Goal: Task Accomplishment & Management: Complete application form

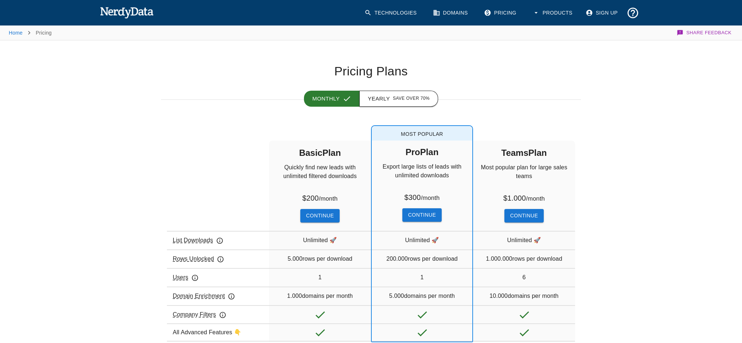
click at [389, 99] on button "Yearly Save over 70%" at bounding box center [398, 99] width 79 height 16
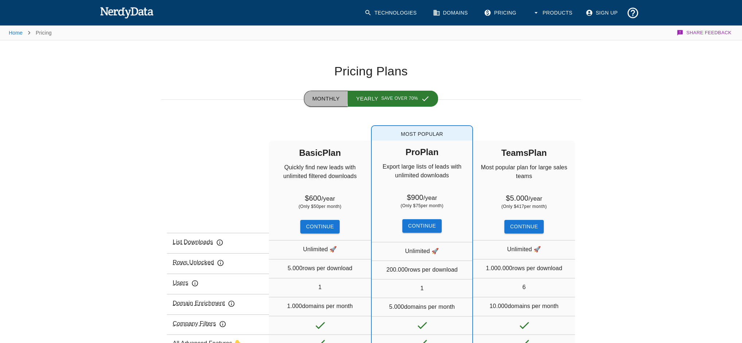
click at [319, 97] on button "Monthly" at bounding box center [326, 99] width 44 height 16
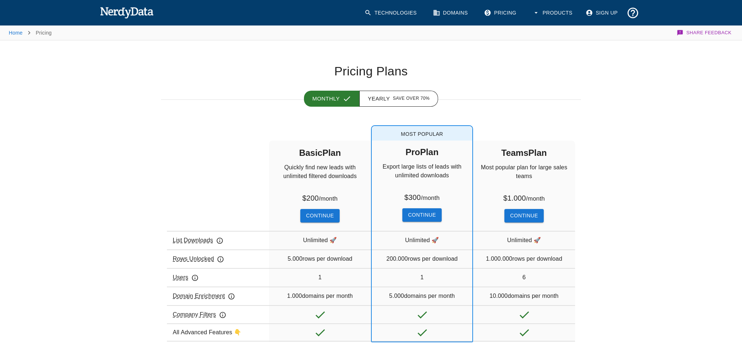
drag, startPoint x: 326, startPoint y: 86, endPoint x: 326, endPoint y: 97, distance: 10.2
click at [326, 87] on div "Monthly Yearly Save over 70%" at bounding box center [365, 89] width 432 height 21
click at [327, 98] on button "Monthly" at bounding box center [332, 99] width 56 height 16
click at [401, 99] on span "Save over 70%" at bounding box center [411, 98] width 37 height 7
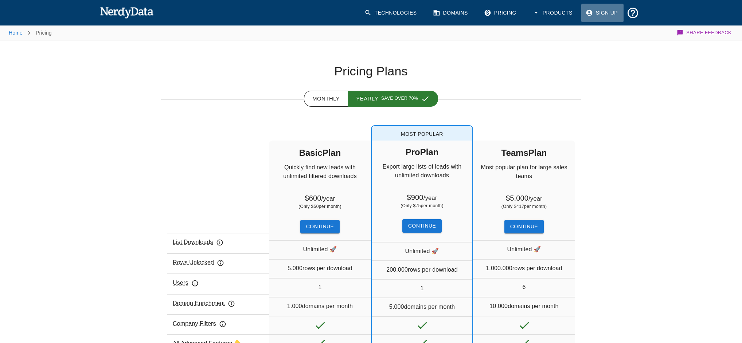
click at [612, 9] on link "Sign Up" at bounding box center [602, 13] width 42 height 19
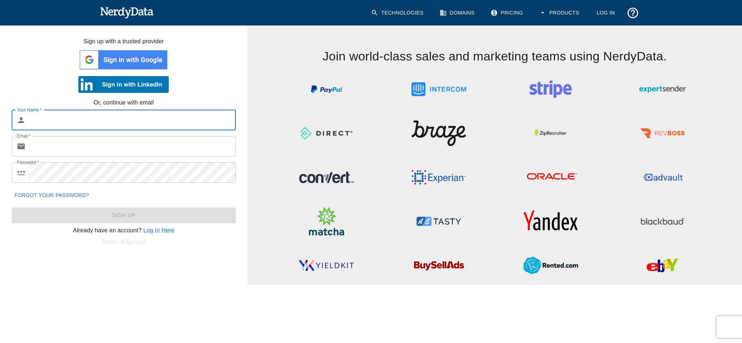
click at [137, 114] on input "Your Name   *" at bounding box center [131, 120] width 207 height 20
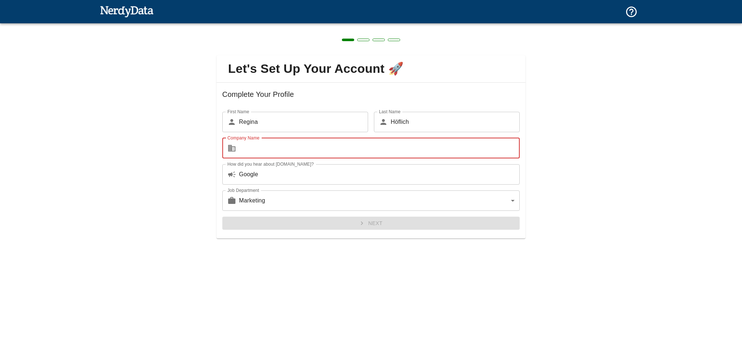
type input "adeve gmbh & co. kg"
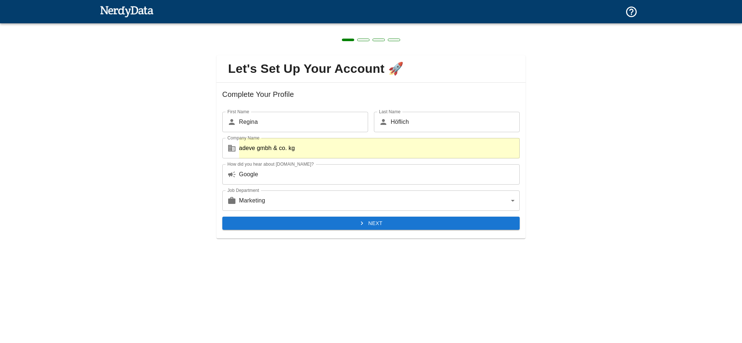
click at [307, 221] on button "Next" at bounding box center [370, 223] width 297 height 13
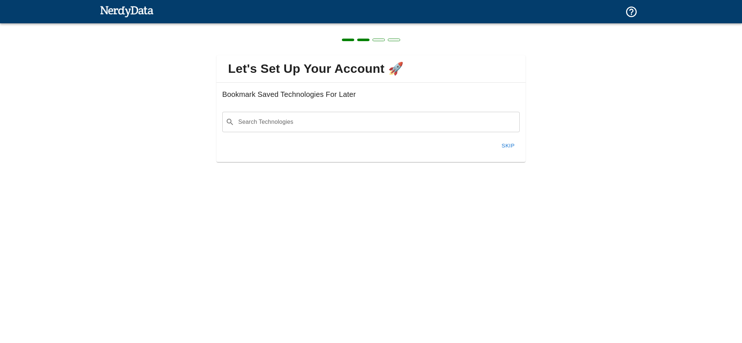
click at [322, 124] on input "Search Technologies" at bounding box center [376, 122] width 279 height 14
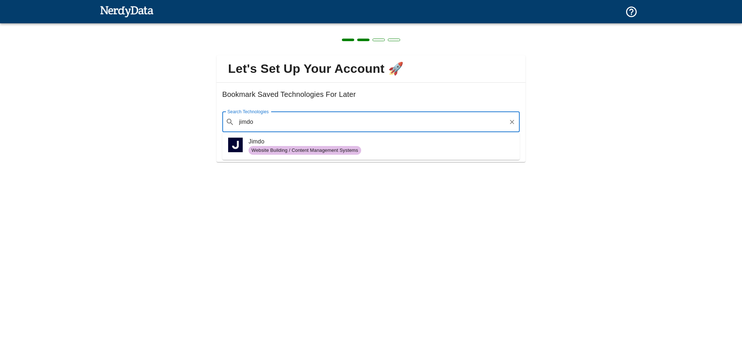
click at [350, 146] on div "Website Building / Content Management Systems" at bounding box center [305, 150] width 113 height 9
type input "jimdo"
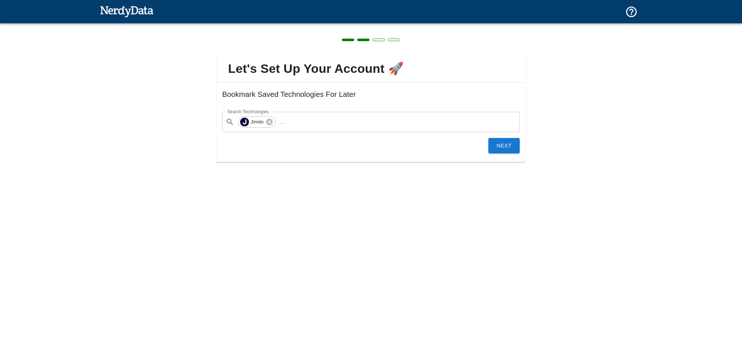
drag, startPoint x: 496, startPoint y: 147, endPoint x: 498, endPoint y: 151, distance: 4.1
click at [498, 149] on button "Next" at bounding box center [503, 145] width 31 height 15
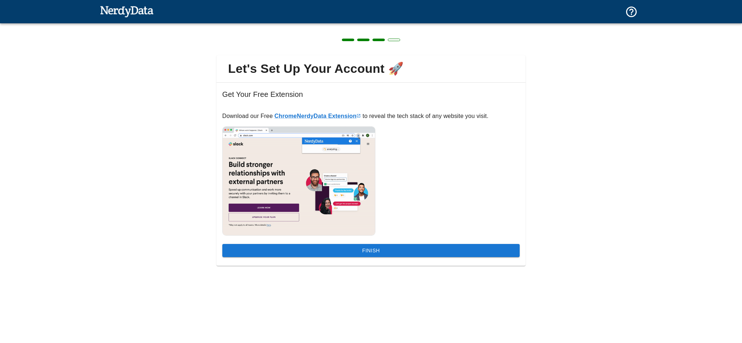
click at [376, 250] on button "Finish" at bounding box center [370, 250] width 297 height 13
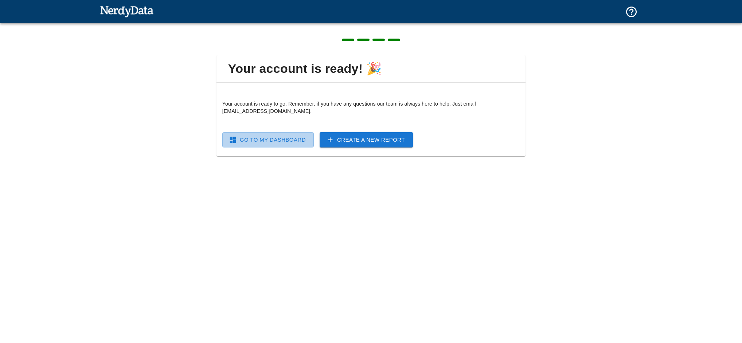
click at [276, 140] on link "Go To My Dashboard" at bounding box center [267, 139] width 91 height 15
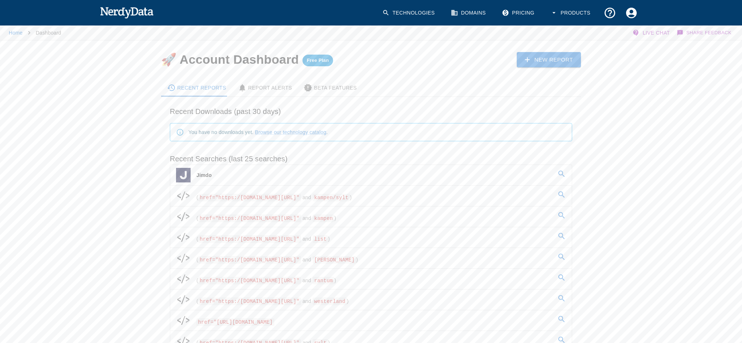
click at [312, 86] on div "Beta Features" at bounding box center [330, 87] width 53 height 9
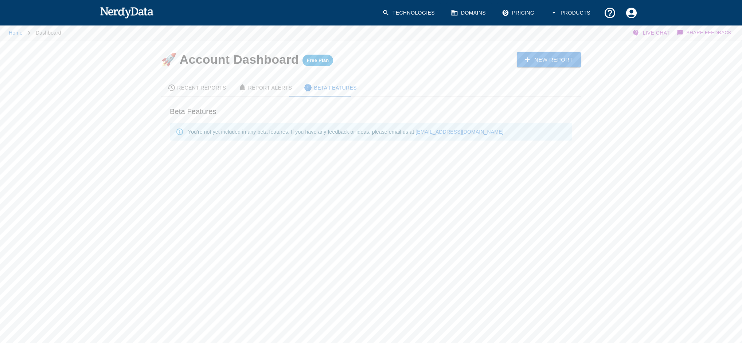
click at [267, 87] on div "Report Alerts" at bounding box center [265, 87] width 54 height 9
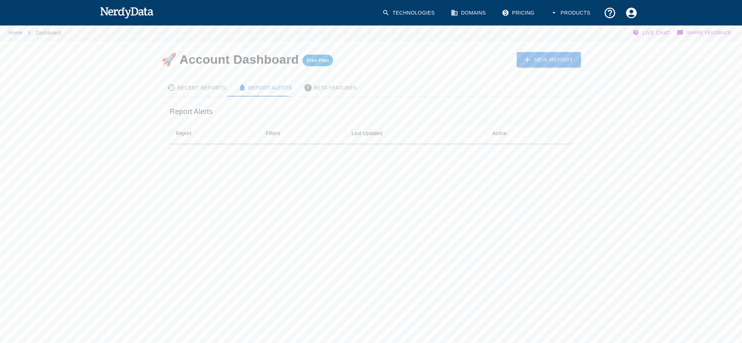
click at [192, 85] on div "Recent Reports" at bounding box center [196, 87] width 59 height 9
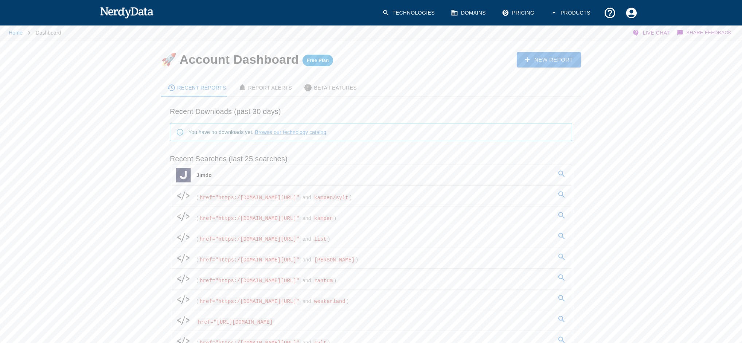
click at [555, 62] on link "New Report" at bounding box center [549, 59] width 64 height 15
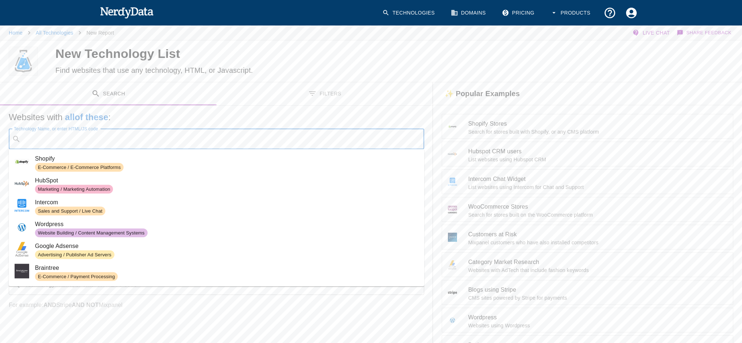
click at [43, 141] on input "Technology Name, or enter HTML/JS code" at bounding box center [222, 139] width 397 height 14
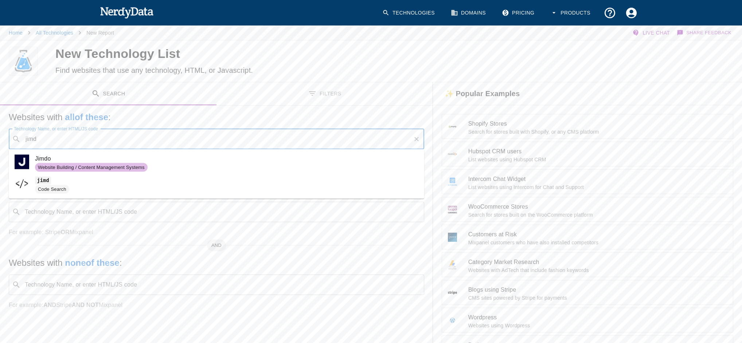
click at [69, 168] on span "Website Building / Content Management Systems" at bounding box center [91, 167] width 113 height 7
type input "jimd"
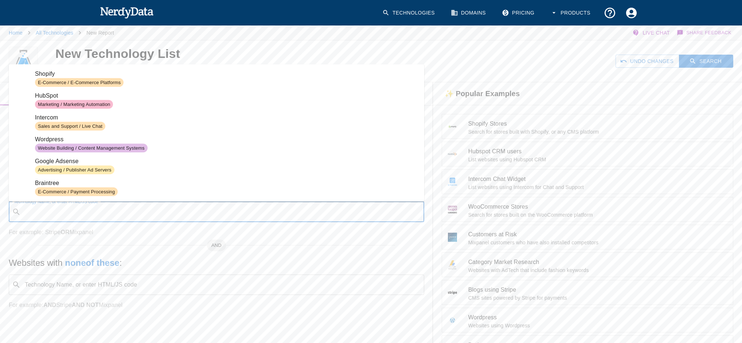
click at [81, 206] on div "Technology Name, or enter HTML/JS code ​ Technology Name, or enter HTML/JS code" at bounding box center [217, 212] width 416 height 20
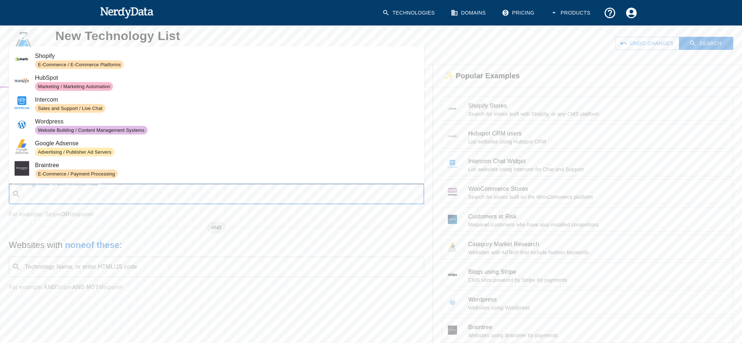
scroll to position [34, 0]
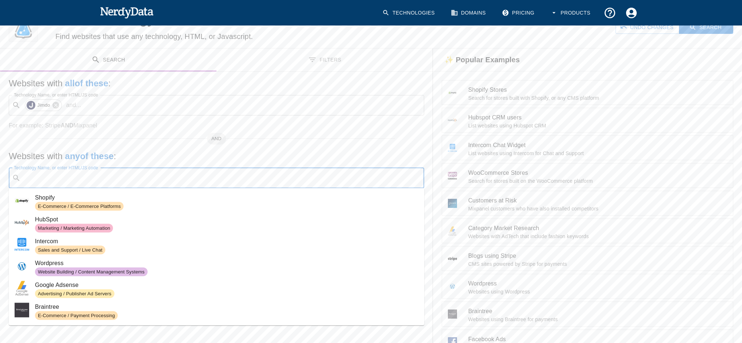
click at [294, 39] on h6 "Find websites that use any technology, HTML, or Javascript." at bounding box center [223, 37] width 336 height 12
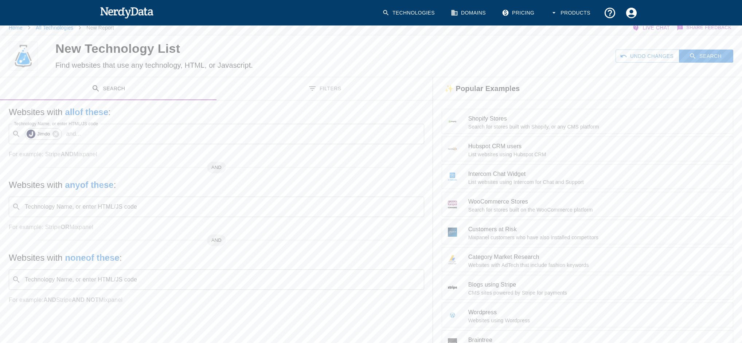
scroll to position [0, 0]
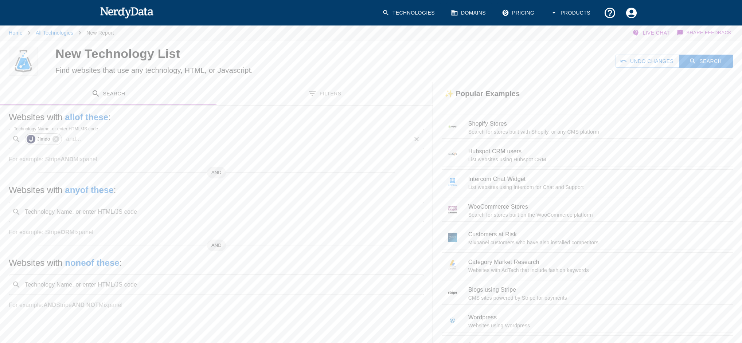
click at [71, 139] on p "and ..." at bounding box center [73, 139] width 21 height 9
type input "Bielefeld"
click at [708, 58] on button "Search" at bounding box center [706, 61] width 54 height 13
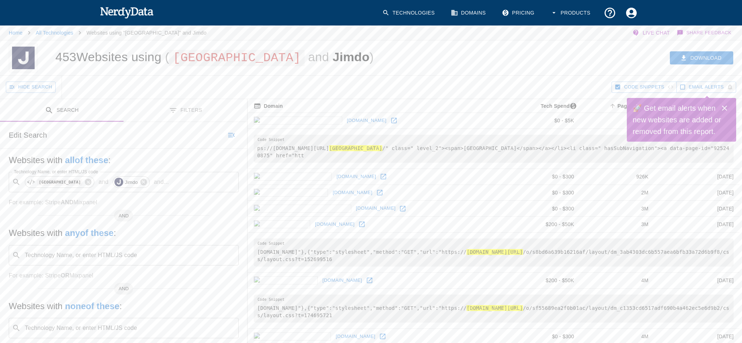
scroll to position [0, 0]
click at [726, 106] on icon "Close" at bounding box center [724, 107] width 5 height 5
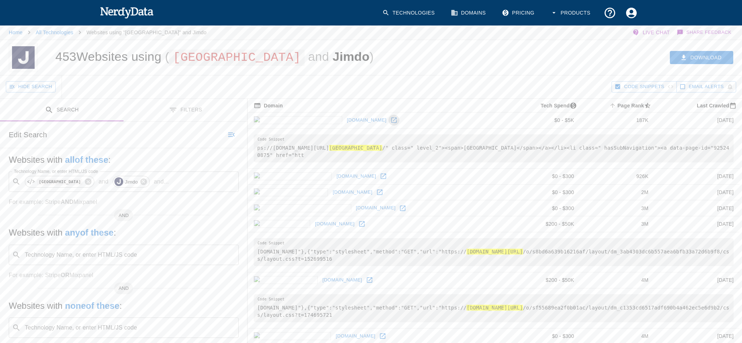
click at [390, 119] on icon at bounding box center [393, 120] width 7 height 7
click at [359, 225] on icon at bounding box center [361, 224] width 5 height 5
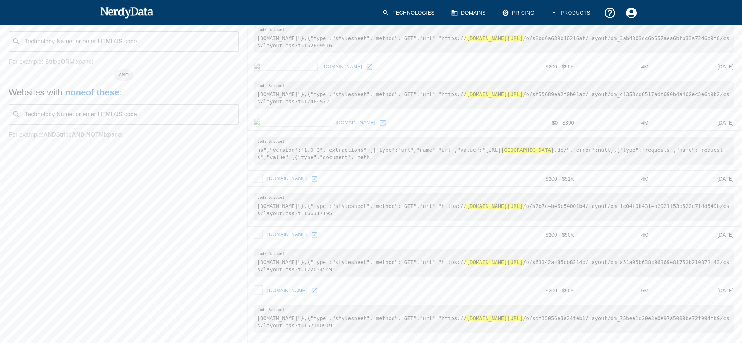
scroll to position [215, 0]
click at [382, 177] on link at bounding box center [387, 178] width 11 height 11
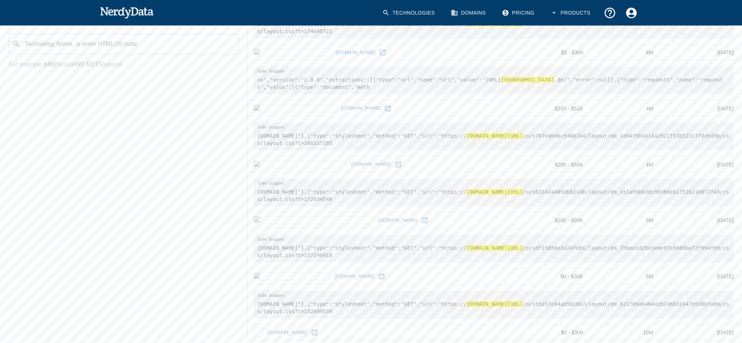
scroll to position [285, 0]
click at [395, 164] on icon at bounding box center [397, 163] width 5 height 5
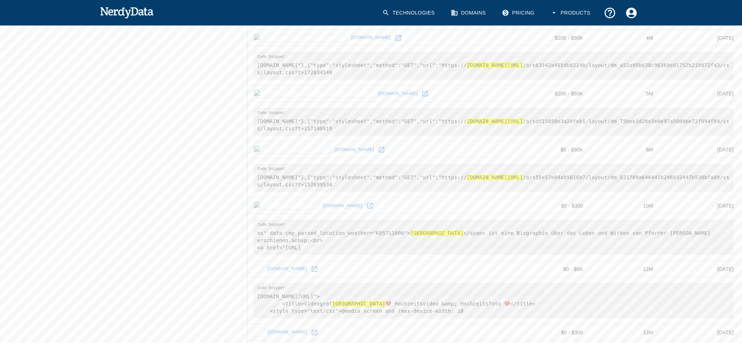
scroll to position [415, 0]
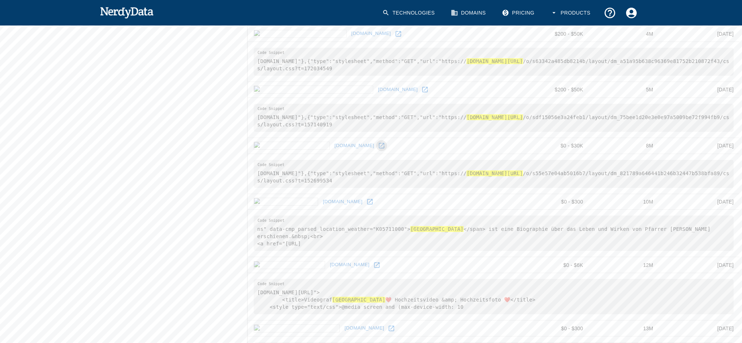
click at [378, 145] on icon at bounding box center [381, 145] width 7 height 7
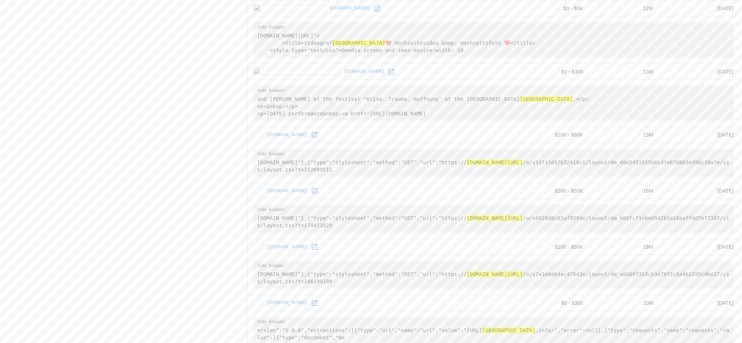
scroll to position [674, 0]
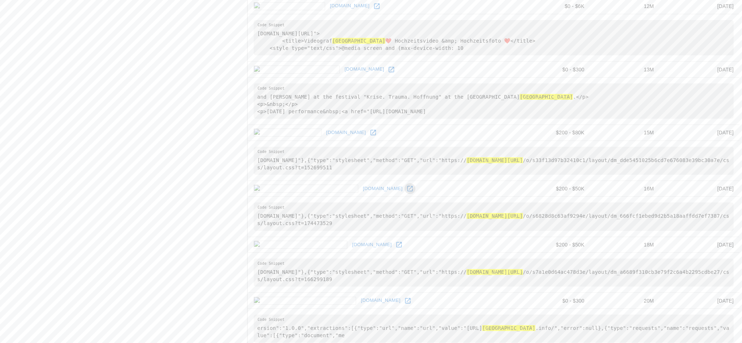
click at [406, 188] on icon at bounding box center [409, 188] width 7 height 7
